Goal: Book appointment/travel/reservation

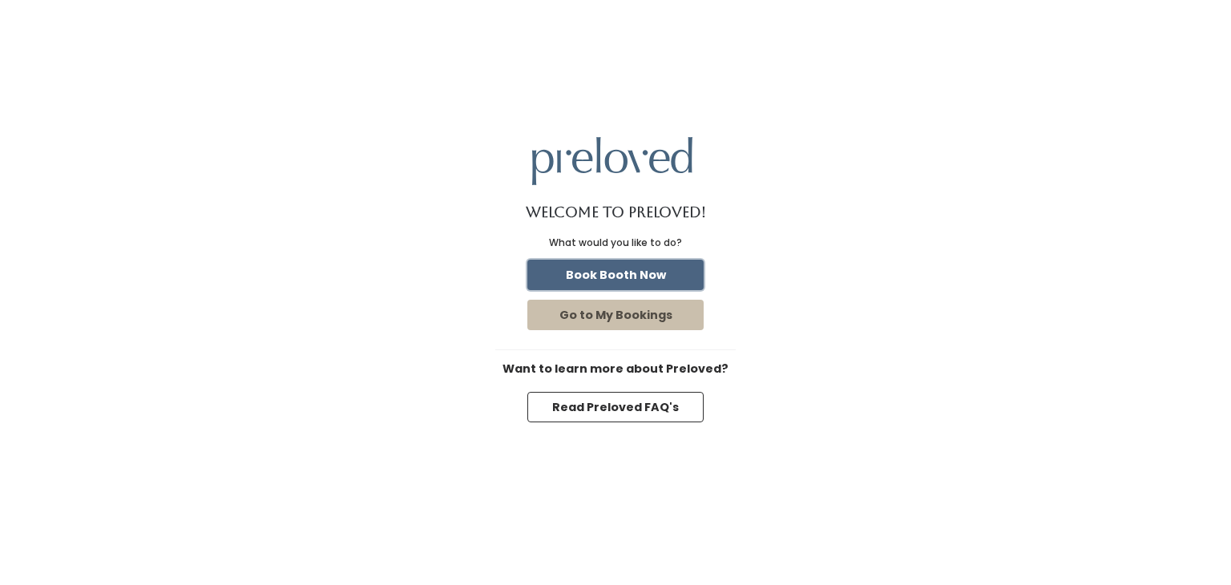
click at [607, 275] on button "Book Booth Now" at bounding box center [615, 275] width 176 height 30
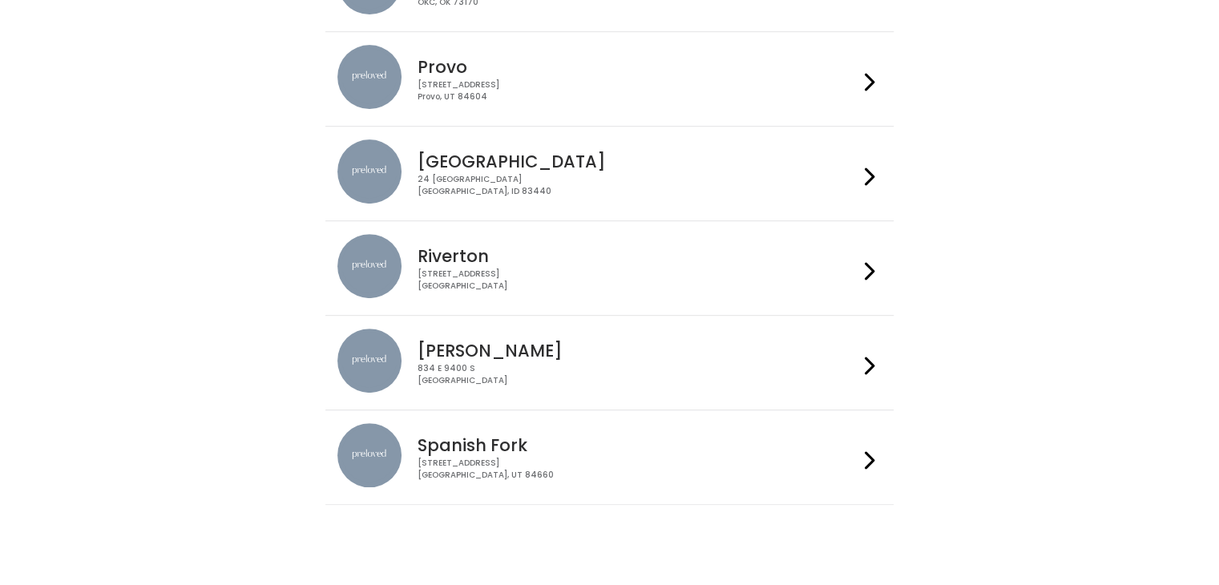
scroll to position [607, 0]
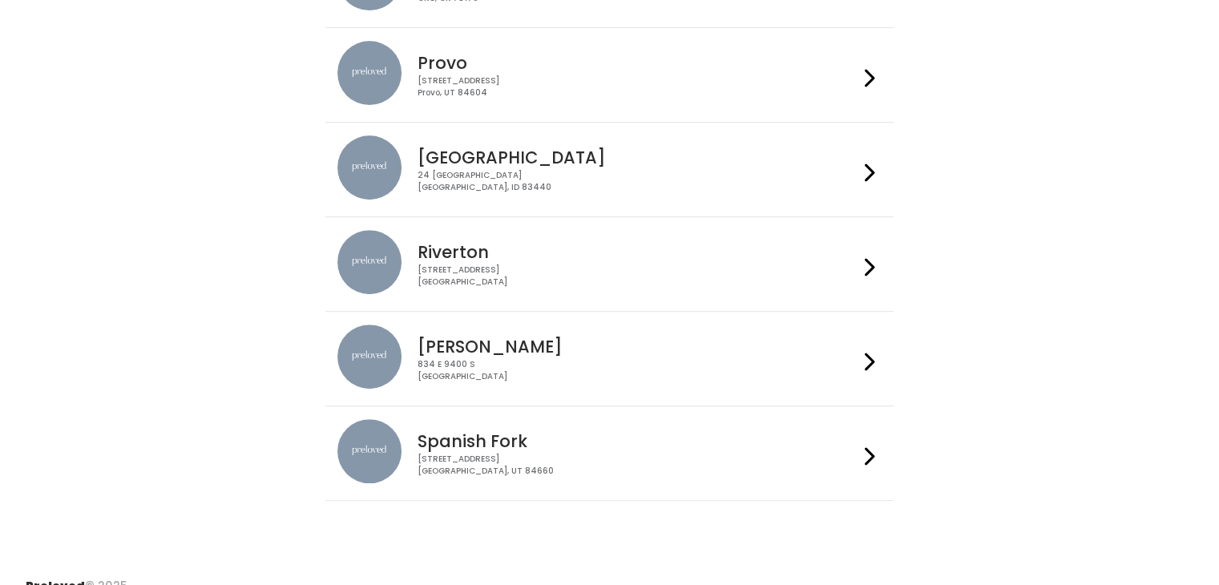
click at [872, 458] on icon at bounding box center [870, 456] width 10 height 23
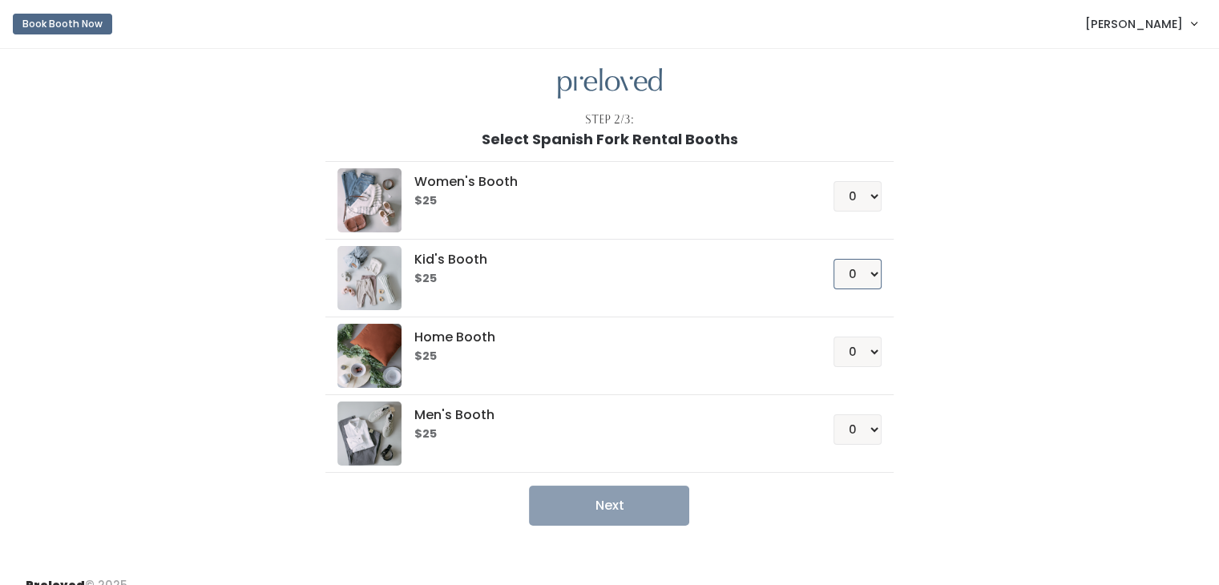
click at [865, 278] on select "0 1 2 3 4" at bounding box center [857, 274] width 48 height 30
select select "1"
click at [833, 259] on select "0 1 2 3 4" at bounding box center [857, 274] width 48 height 30
click at [595, 499] on button "Next" at bounding box center [609, 506] width 160 height 40
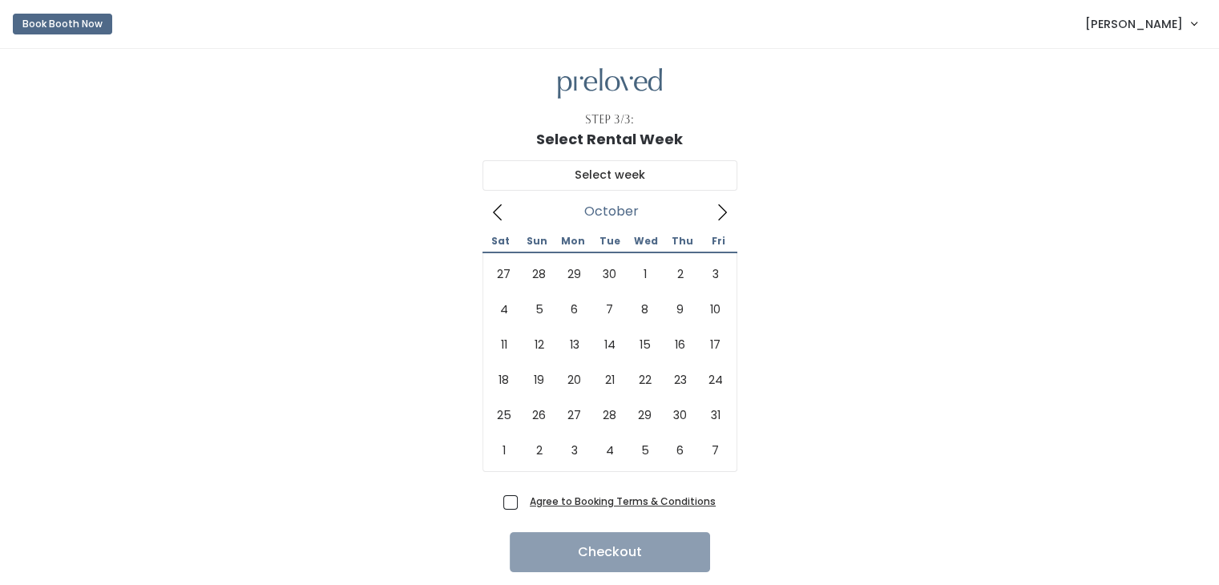
click at [721, 213] on icon at bounding box center [722, 213] width 18 height 18
click at [499, 214] on icon at bounding box center [498, 213] width 18 height 18
click at [723, 210] on icon at bounding box center [722, 213] width 18 height 18
